Goal: Navigation & Orientation: Understand site structure

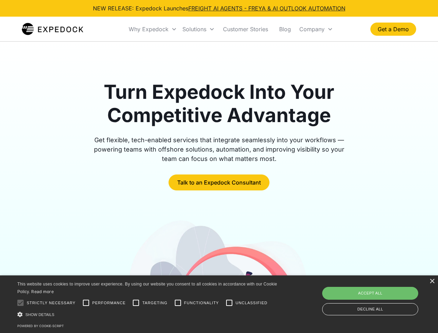
click at [153, 29] on div "Why Expedock" at bounding box center [149, 29] width 40 height 7
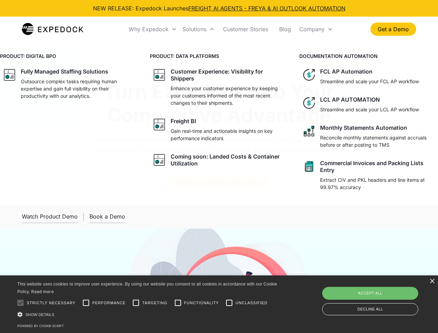
click at [198, 29] on div "Solutions" at bounding box center [195, 29] width 24 height 7
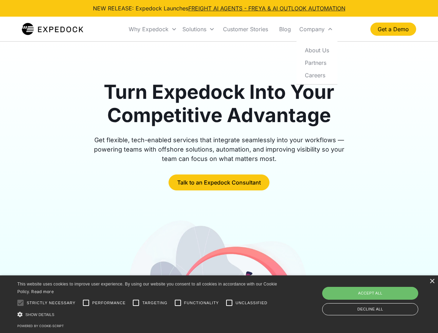
click at [316, 29] on div "Company" at bounding box center [311, 29] width 25 height 7
click at [20, 303] on div at bounding box center [21, 303] width 14 height 14
click at [86, 303] on input "Performance" at bounding box center [86, 303] width 14 height 14
checkbox input "true"
click at [136, 303] on input "Targeting" at bounding box center [136, 303] width 14 height 14
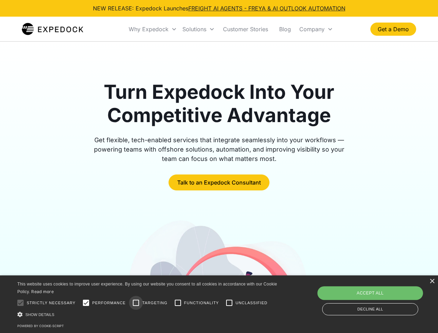
checkbox input "true"
click at [178, 303] on input "Functionality" at bounding box center [178, 303] width 14 height 14
checkbox input "true"
click at [229, 303] on input "Unclassified" at bounding box center [229, 303] width 14 height 14
checkbox input "true"
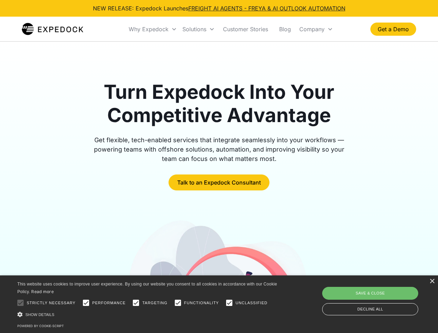
click at [149, 314] on div "Show details Hide details" at bounding box center [148, 314] width 262 height 7
